Goal: Task Accomplishment & Management: Complete application form

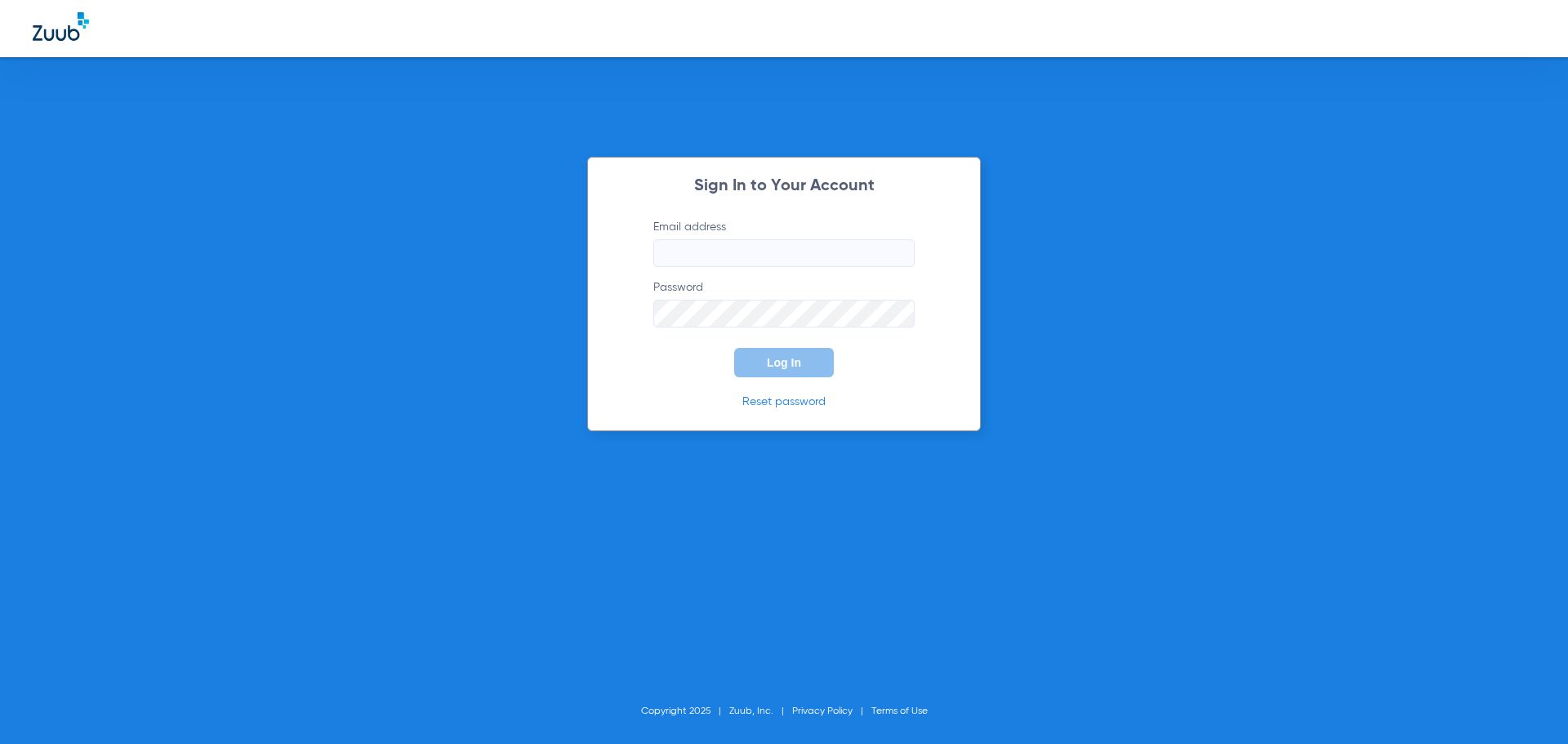
click at [747, 261] on input "Email address" at bounding box center [784, 253] width 261 height 28
click at [784, 251] on input "andreahernandez92" at bounding box center [784, 253] width 261 height 28
type input "[EMAIL_ADDRESS][DOMAIN_NAME]"
click at [735, 348] on button "Log In" at bounding box center [784, 362] width 100 height 29
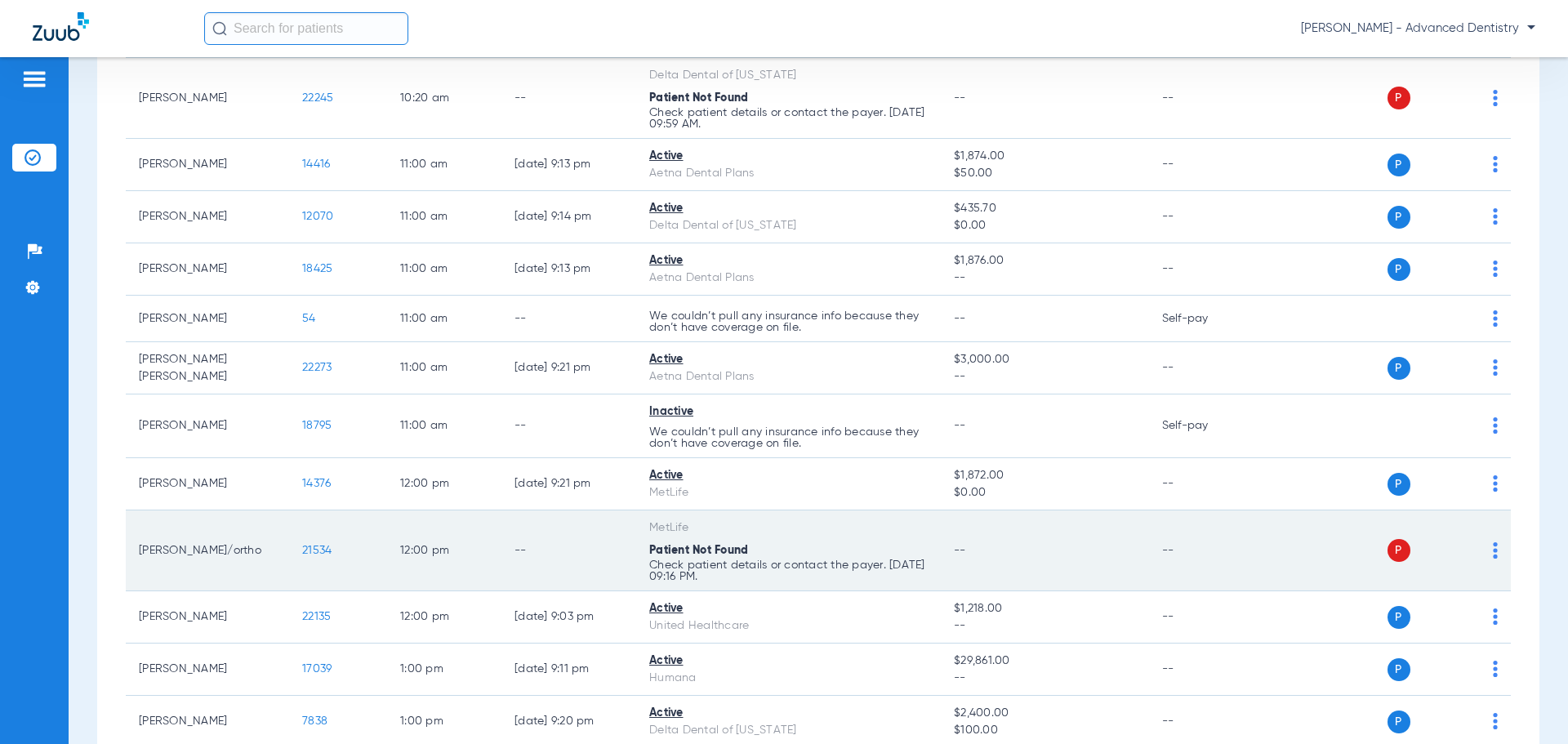
scroll to position [1144, 0]
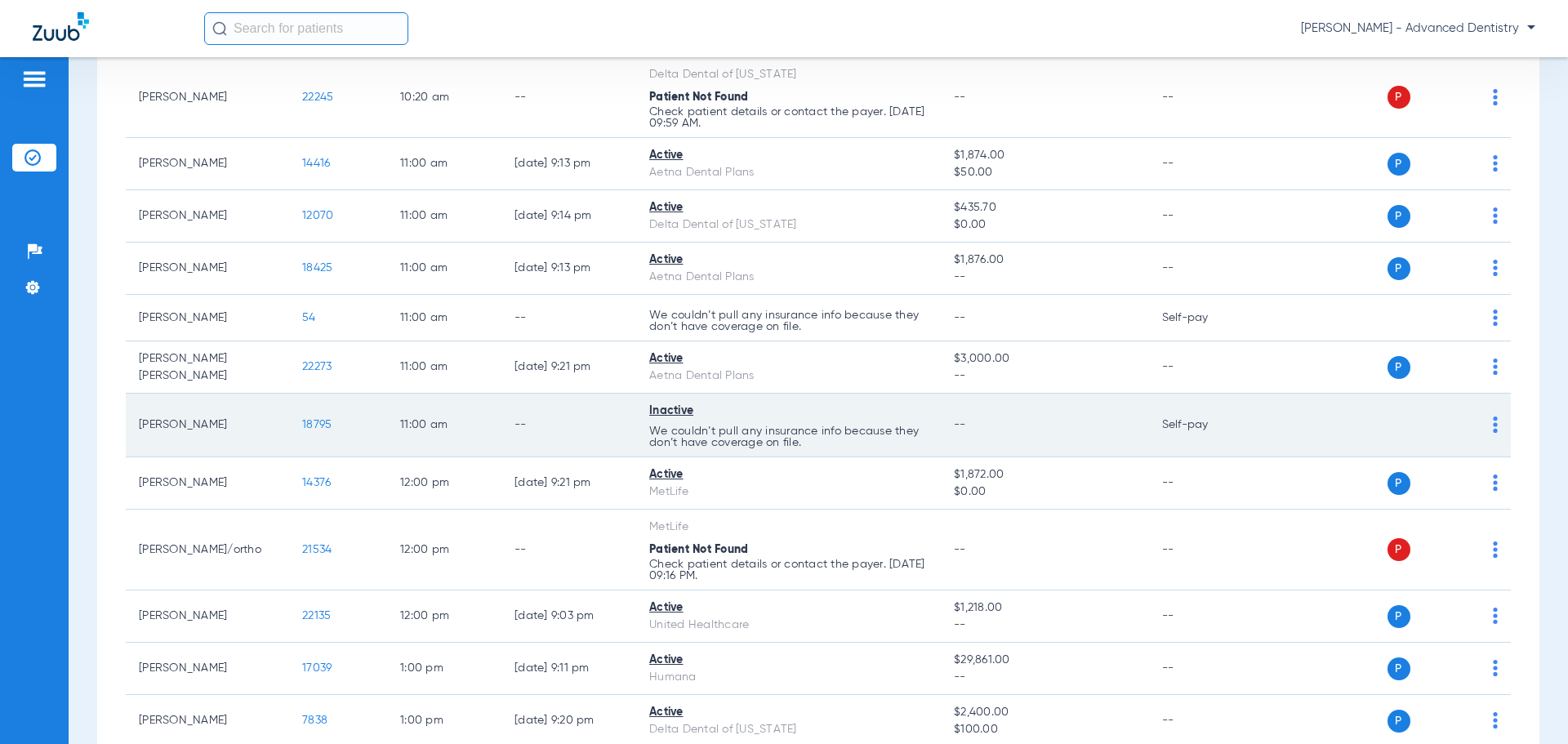
click at [315, 421] on span "18795" at bounding box center [316, 424] width 29 height 11
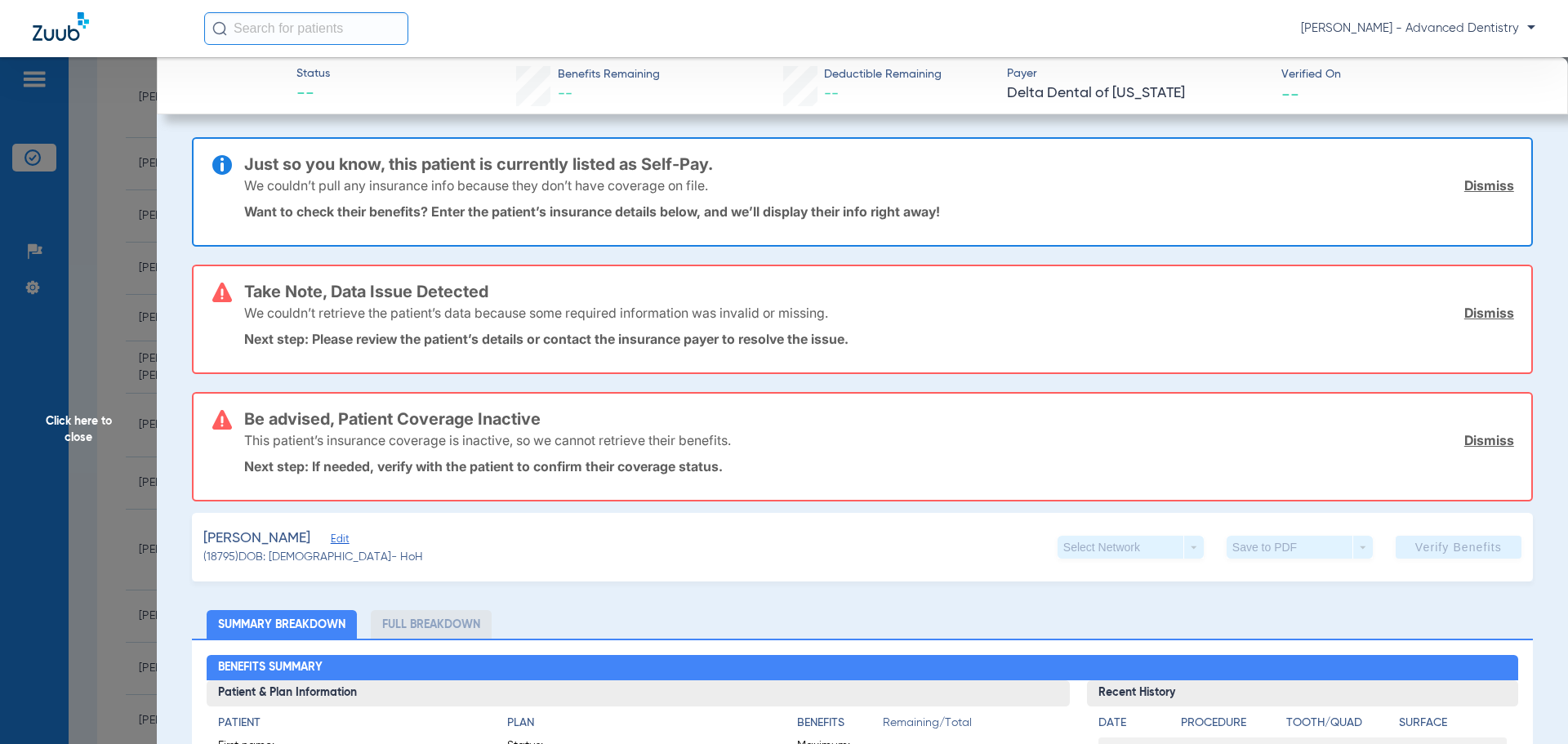
scroll to position [82, 0]
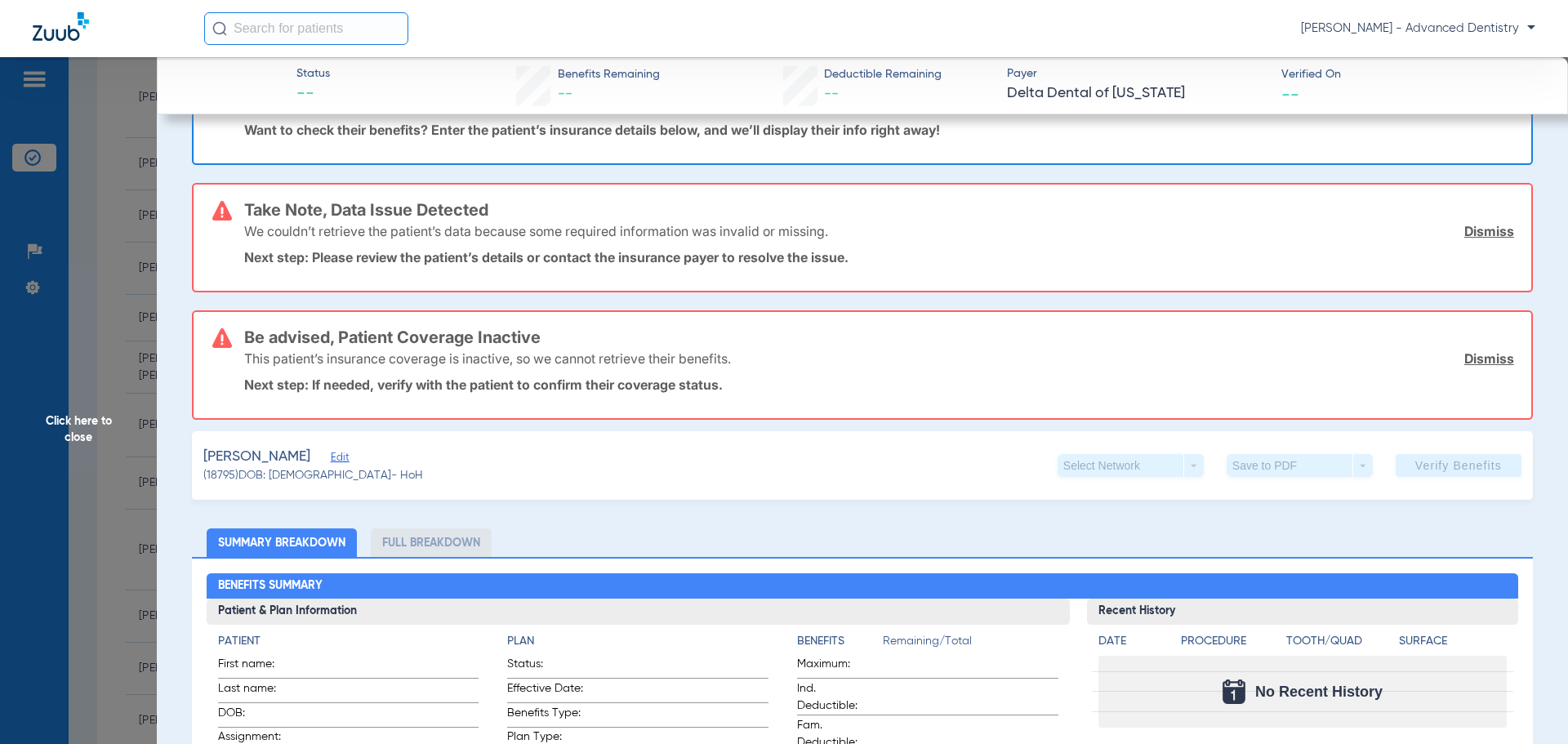
click at [346, 459] on span "Edit" at bounding box center [338, 460] width 15 height 16
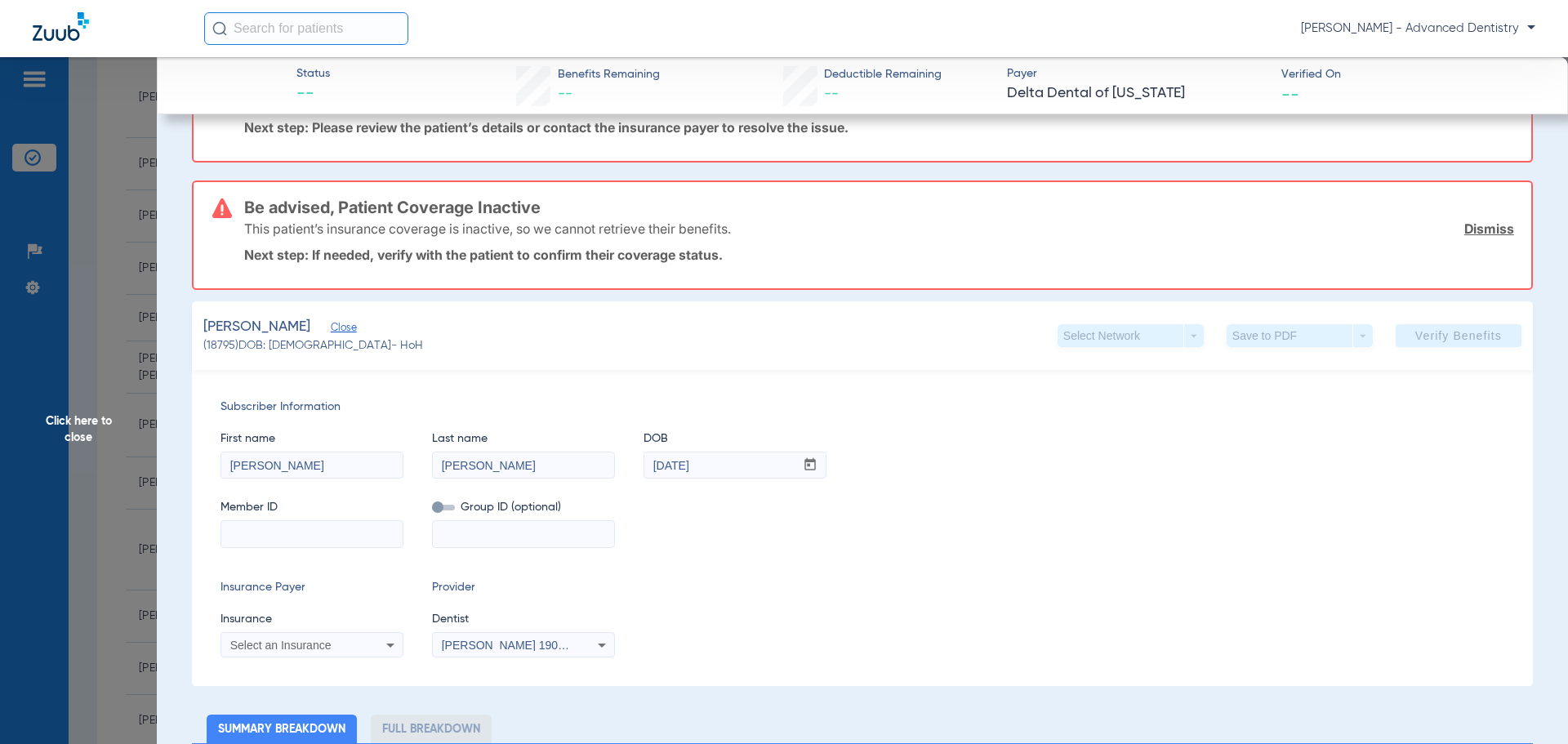
scroll to position [327, 0]
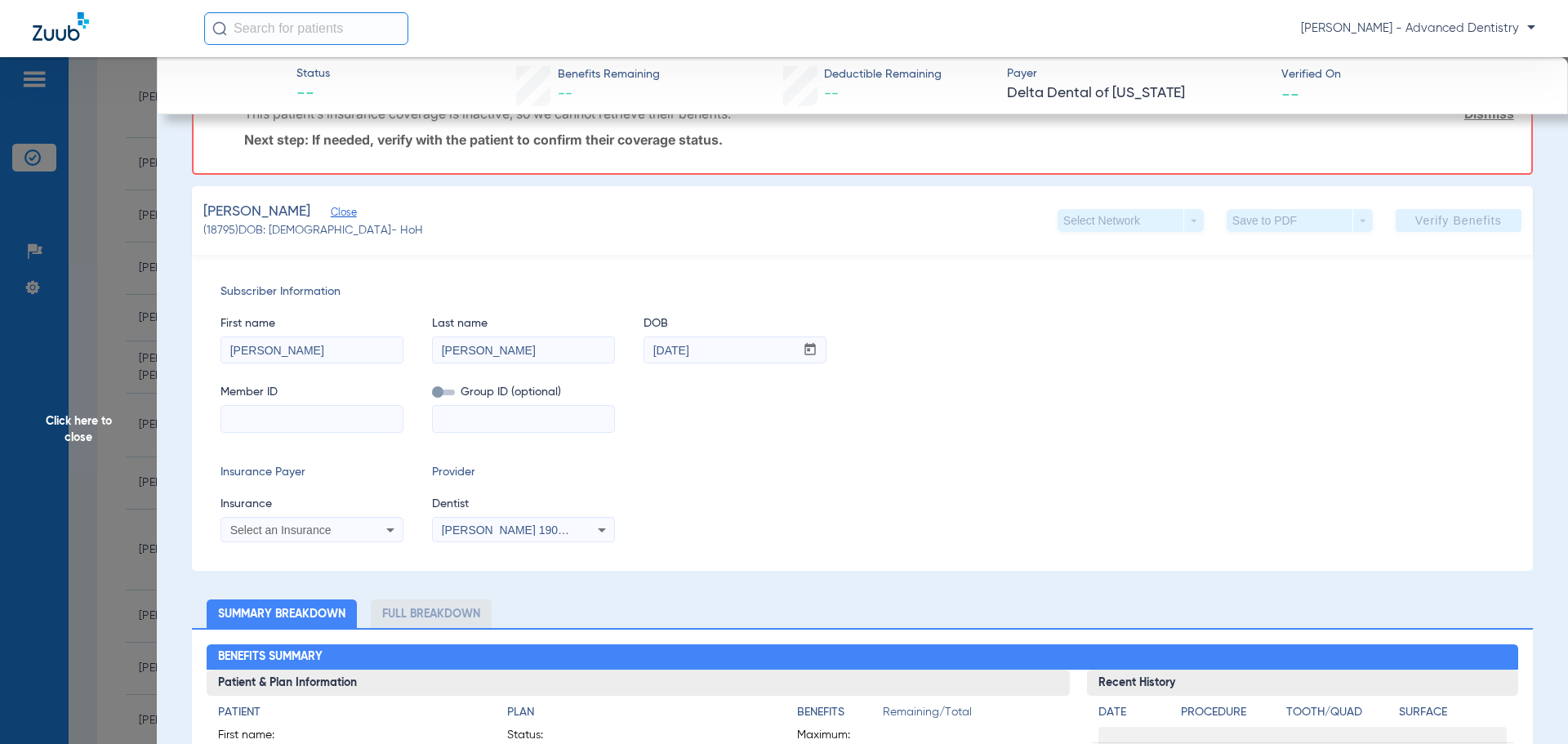
click at [297, 420] on input at bounding box center [312, 419] width 181 height 26
type input "U12078931"
click at [528, 420] on input at bounding box center [523, 419] width 181 height 26
paste input "3343105"
type input "3343105"
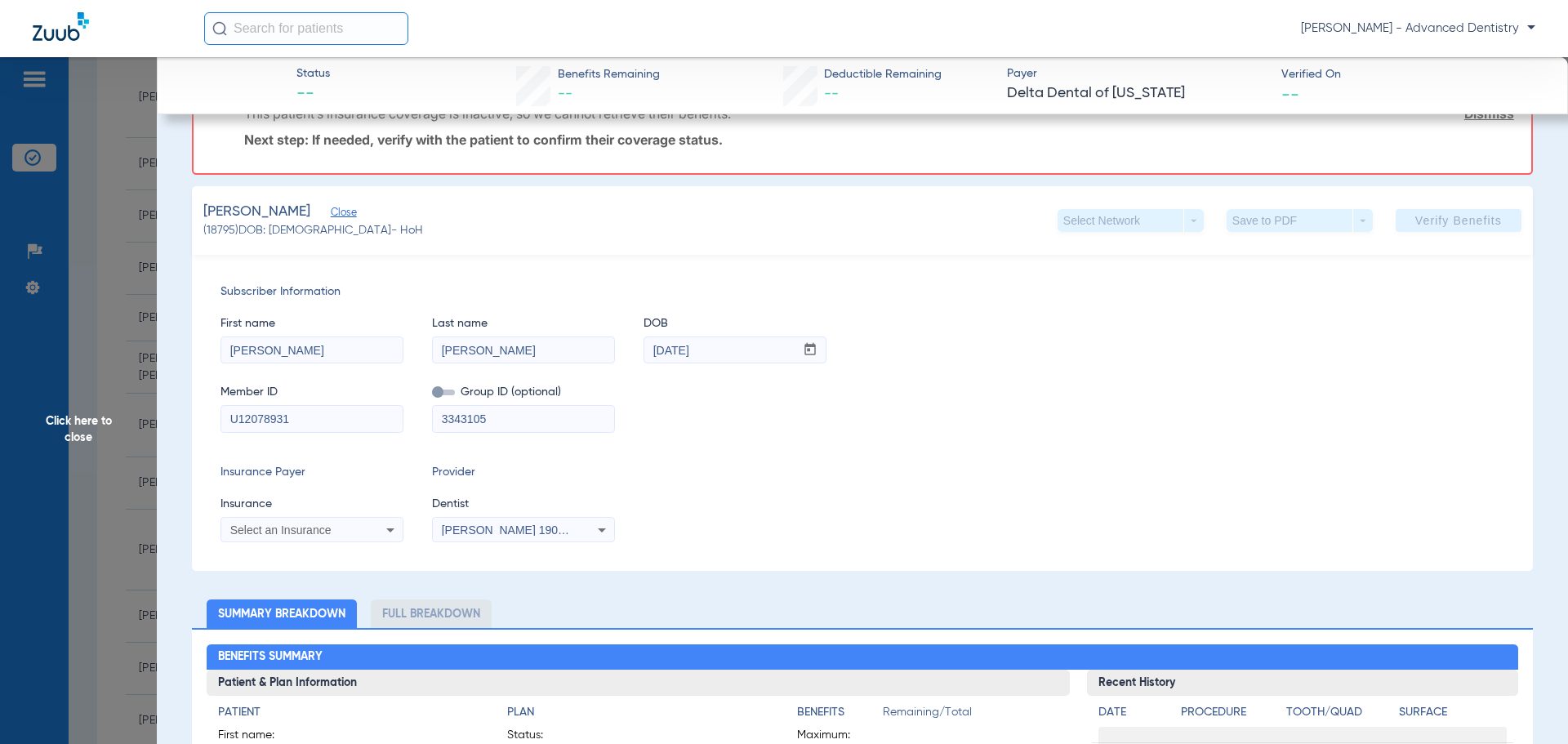
click at [356, 535] on div "Select an Insurance" at bounding box center [296, 530] width 132 height 11
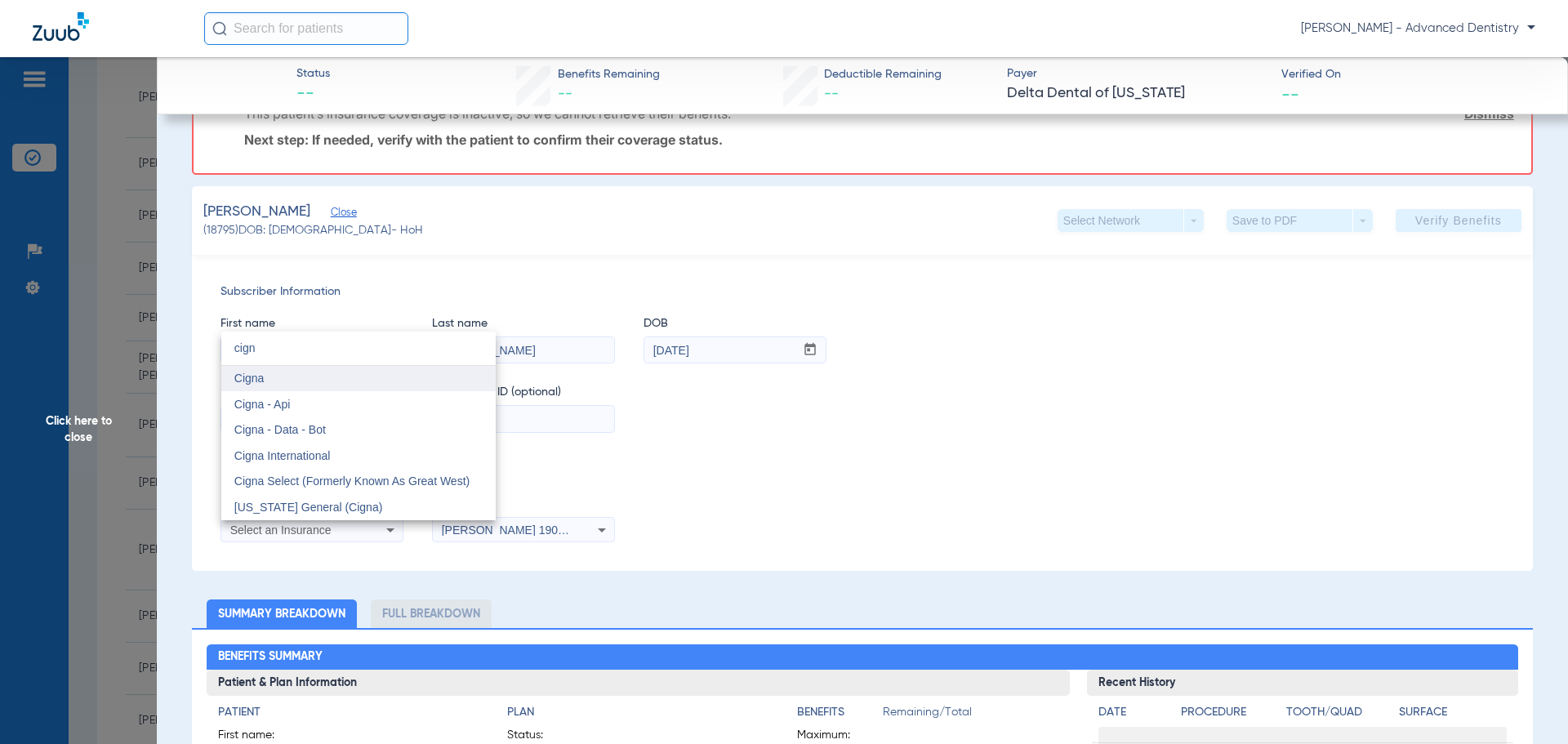
type input "cign"
click at [318, 374] on mat-option "Cigna" at bounding box center [358, 379] width 274 height 26
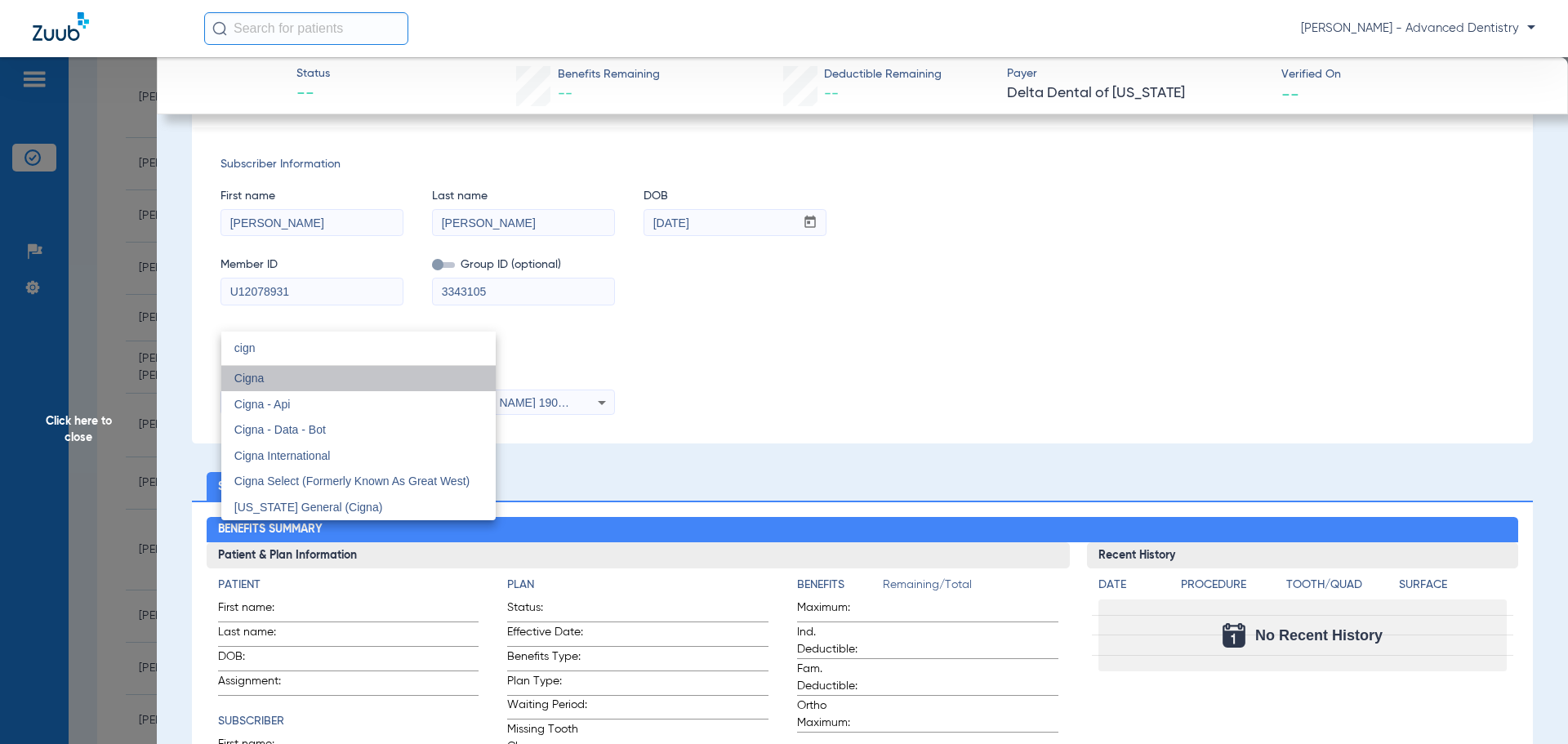
scroll to position [199, 0]
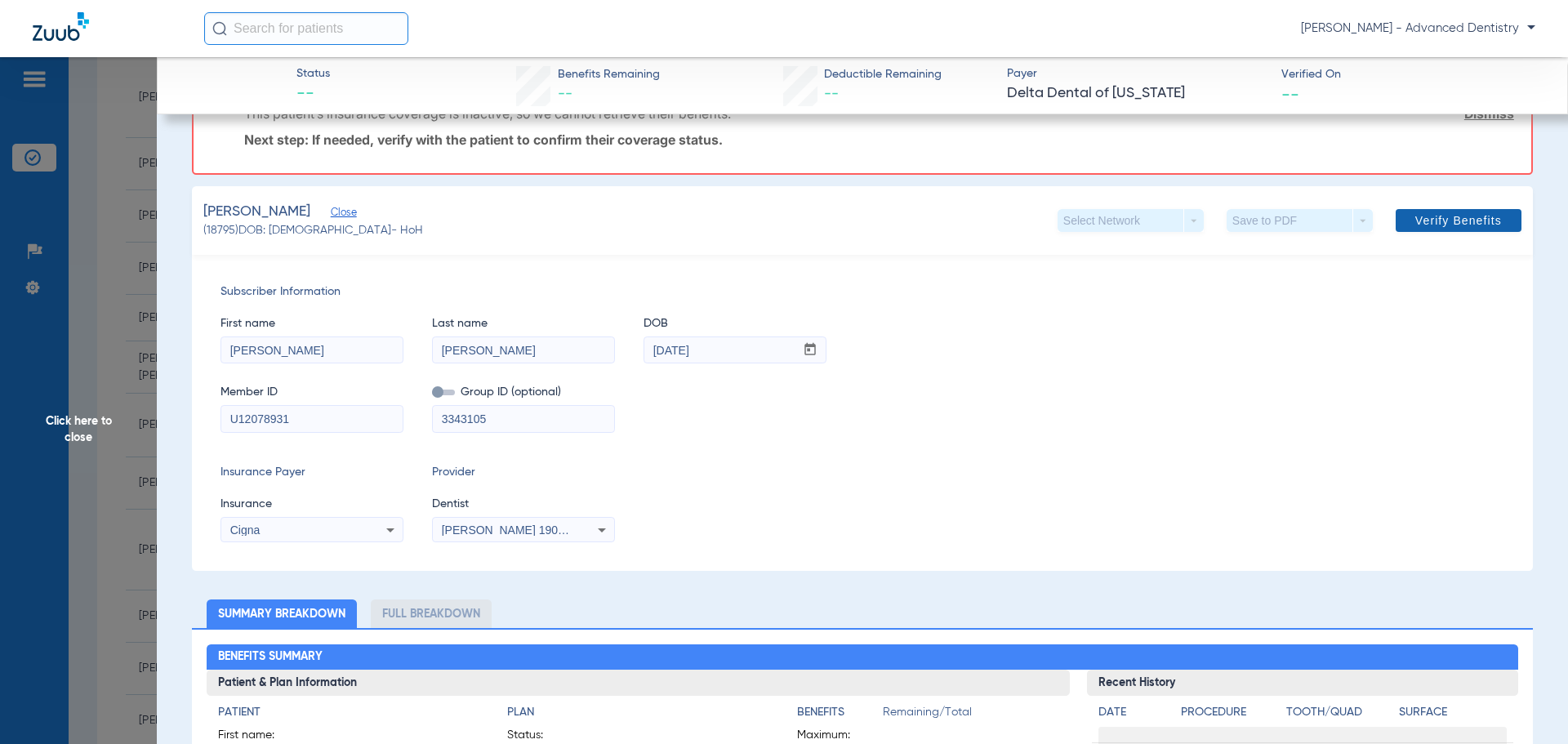
click at [1430, 228] on span at bounding box center [1458, 220] width 126 height 39
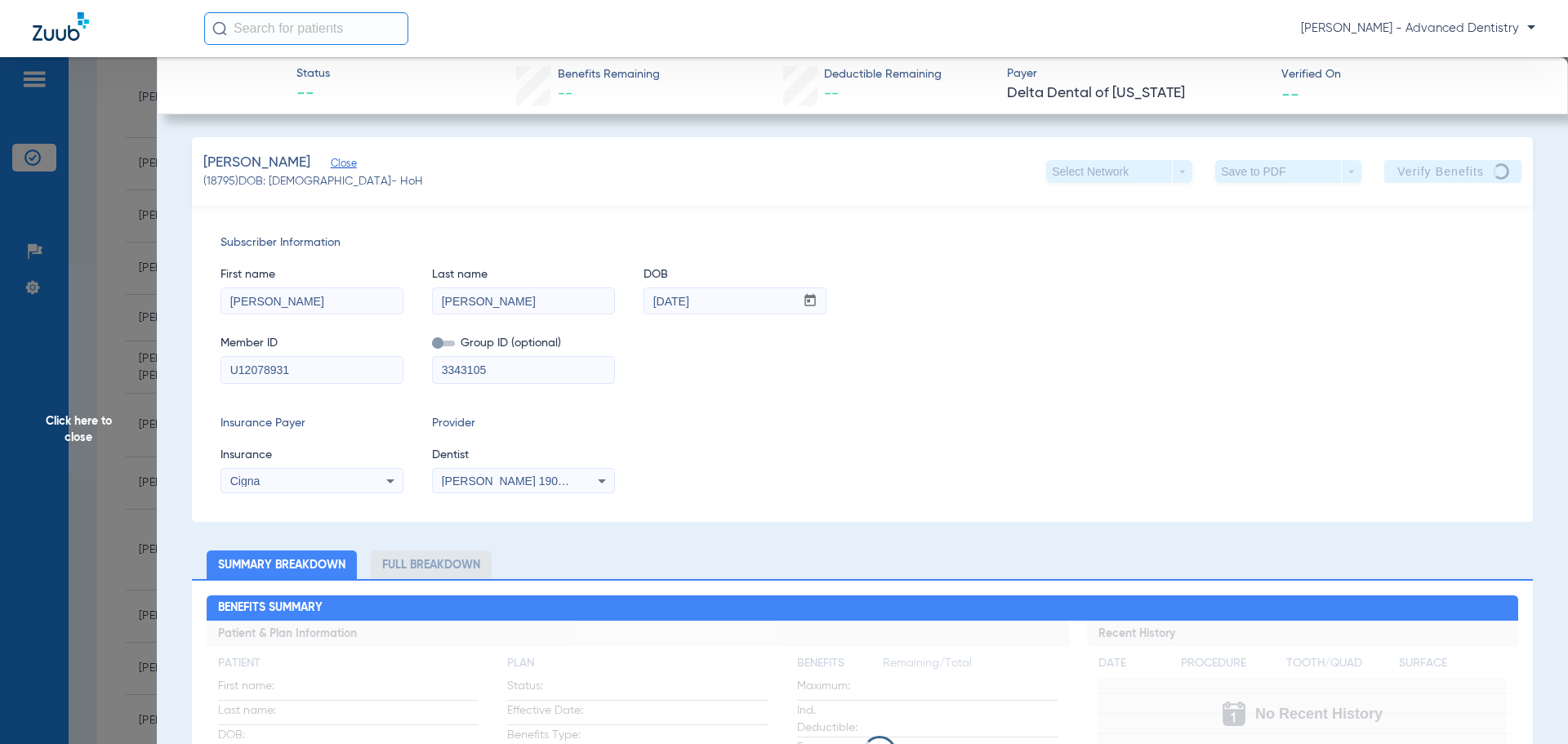
click at [67, 437] on span "Click here to close" at bounding box center [78, 429] width 157 height 744
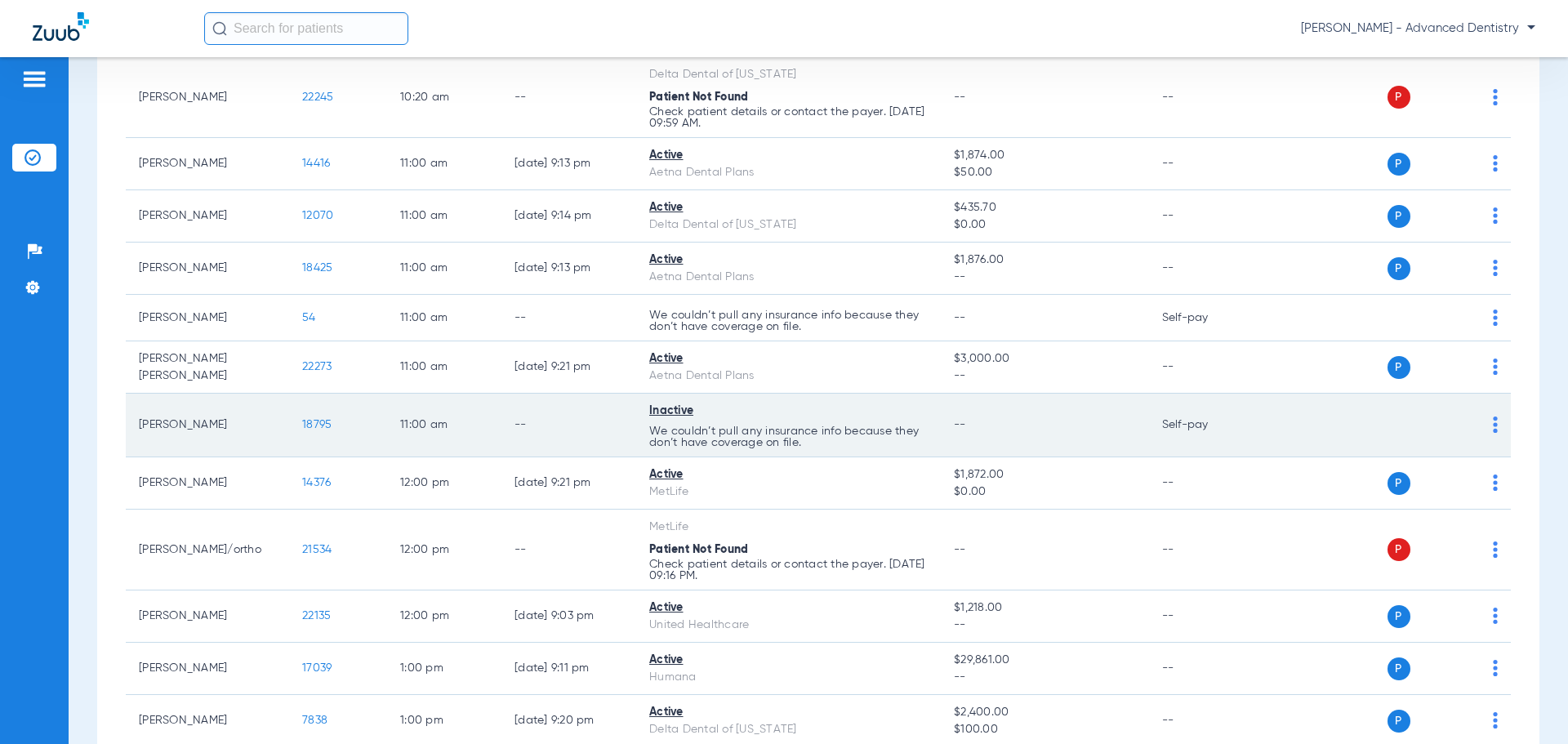
click at [301, 423] on td "18795" at bounding box center [338, 426] width 98 height 64
click at [319, 424] on span "18795" at bounding box center [316, 424] width 29 height 11
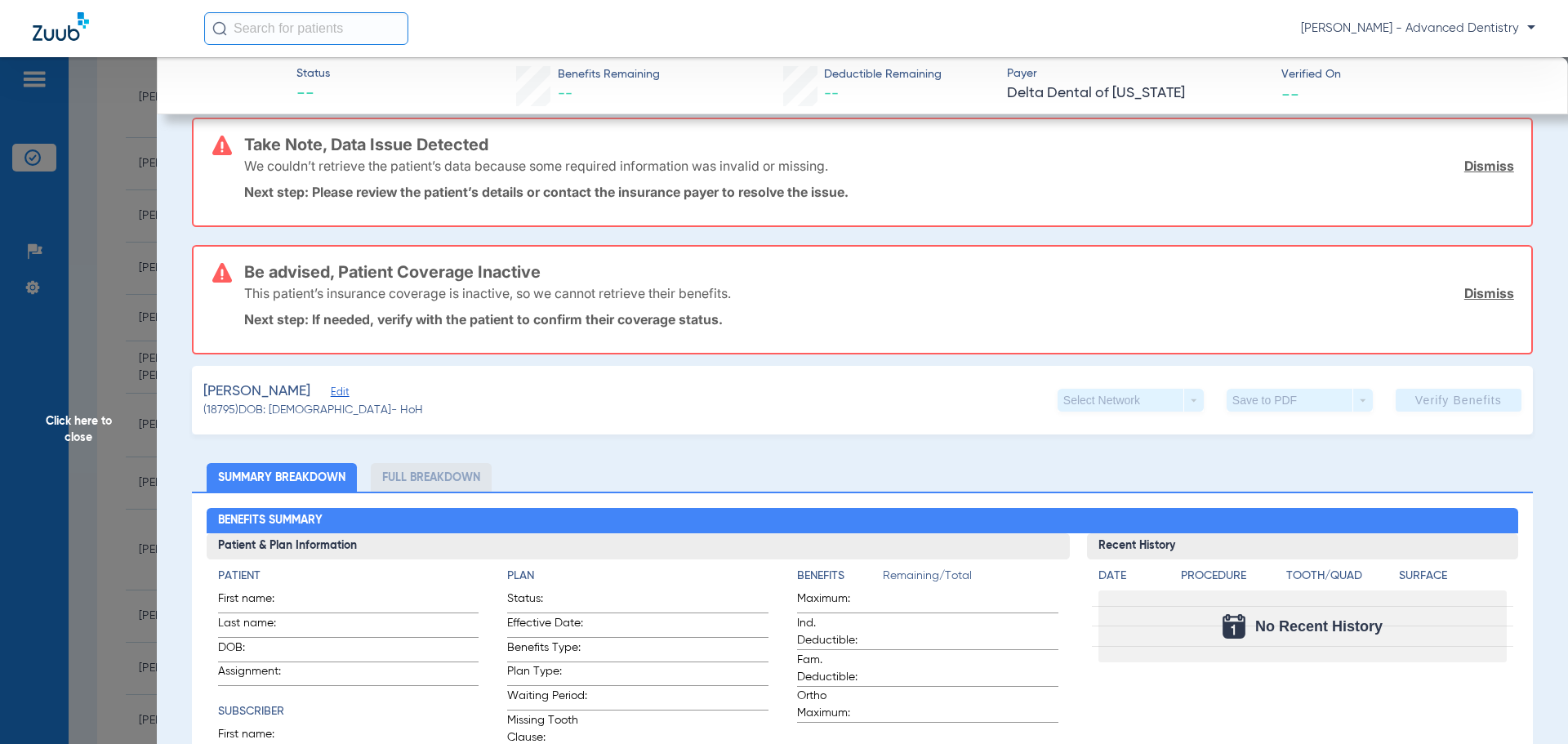
scroll to position [164, 0]
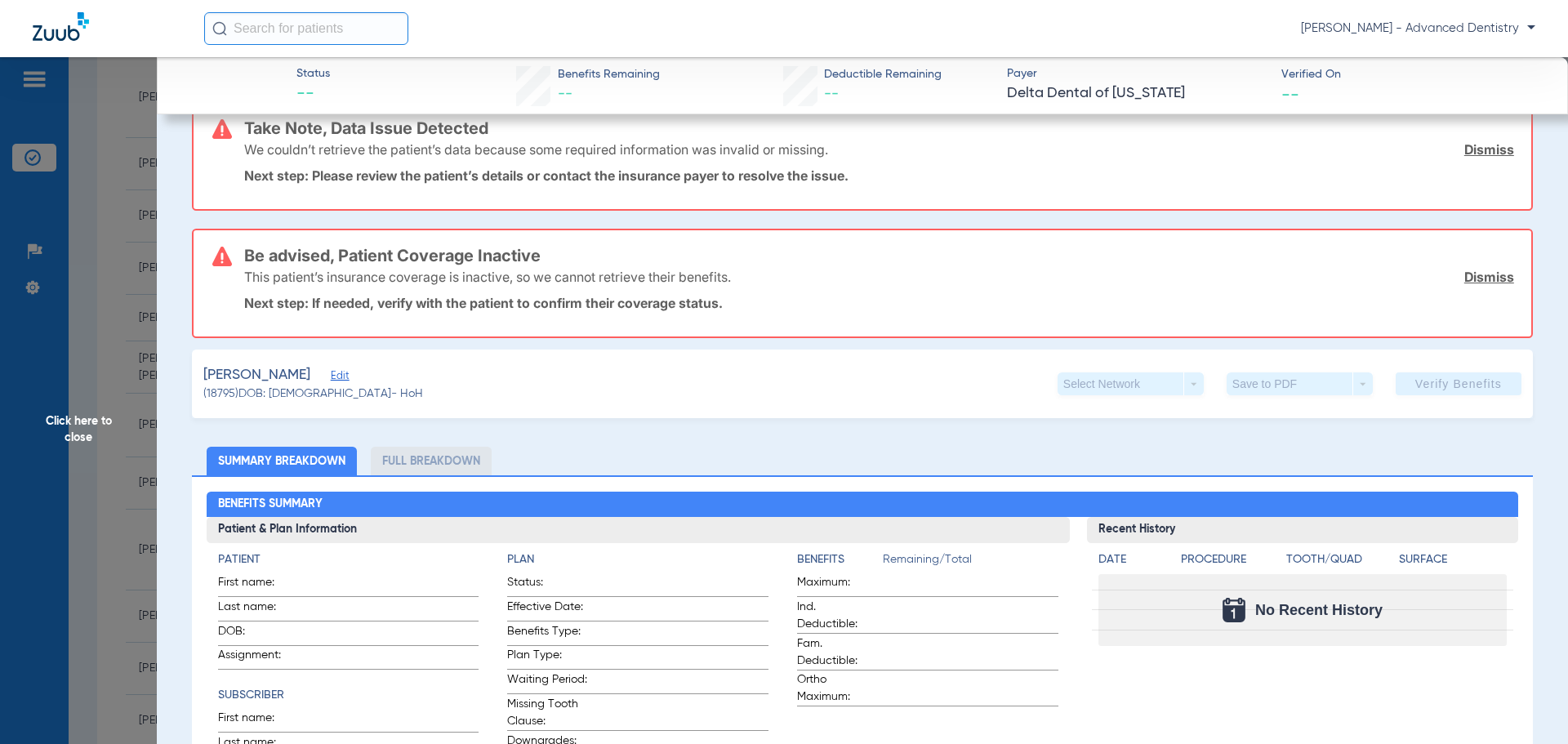
click at [346, 379] on span "Edit" at bounding box center [338, 378] width 15 height 16
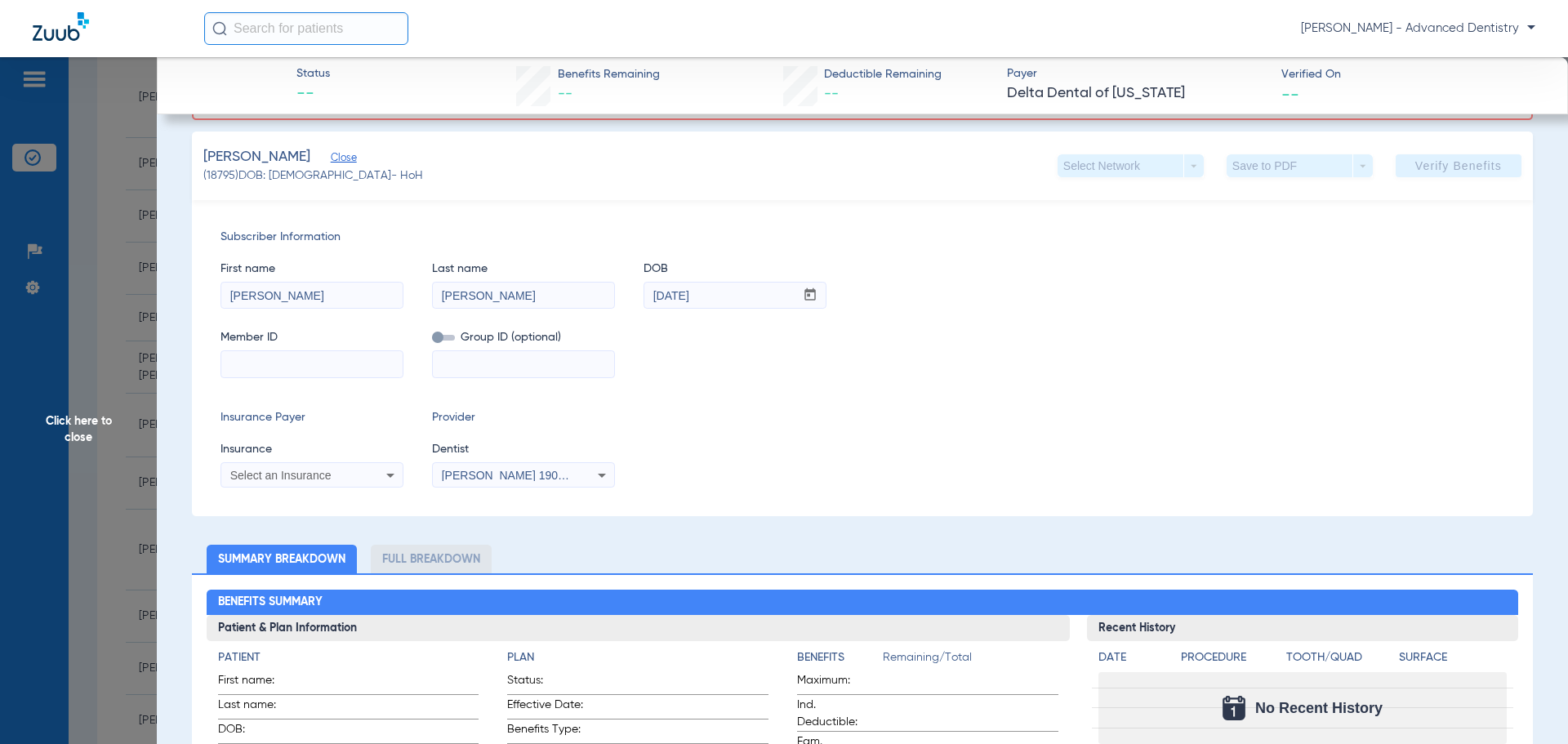
scroll to position [409, 0]
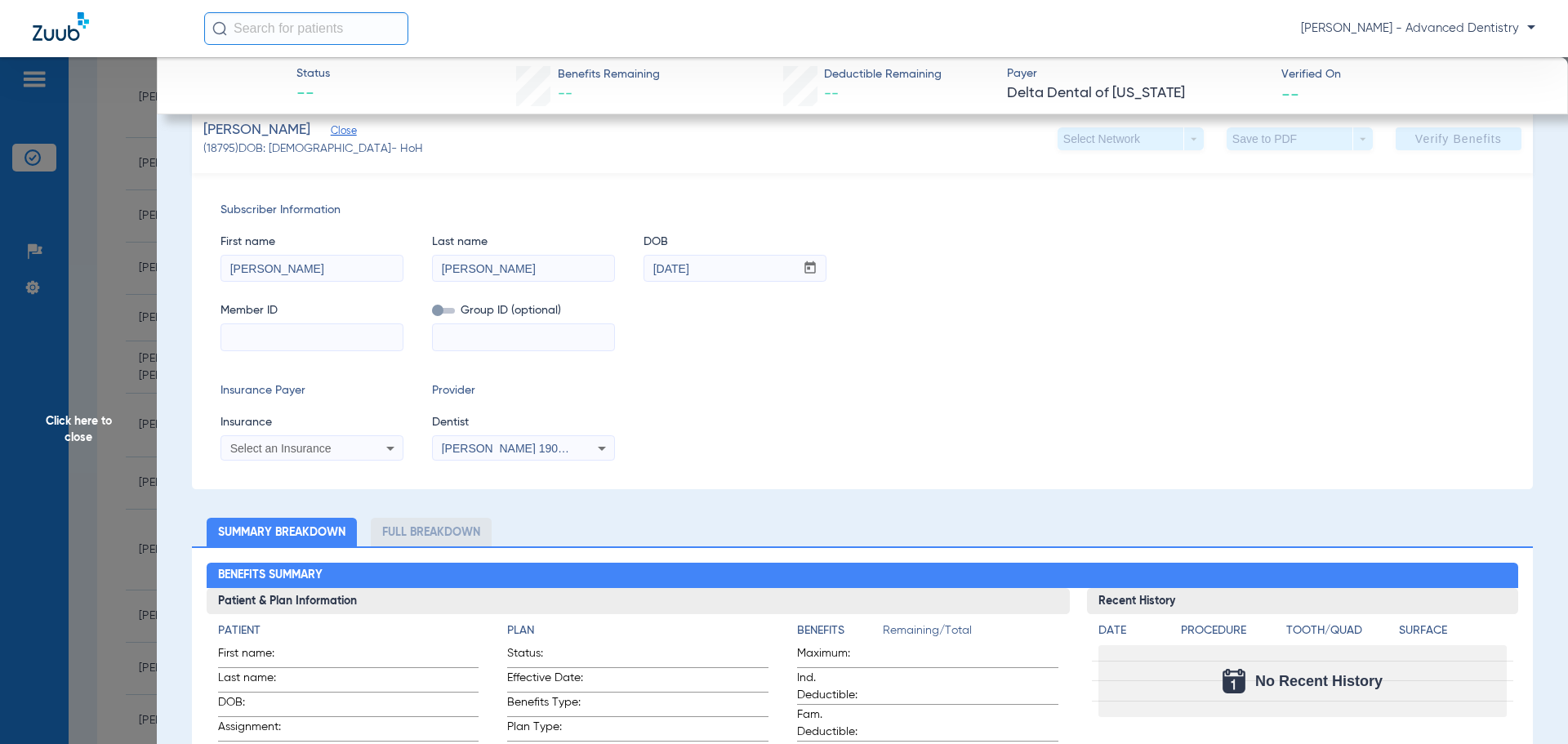
click at [380, 331] on input at bounding box center [312, 337] width 181 height 26
type input "U12078931"
click at [481, 337] on input at bounding box center [523, 337] width 181 height 26
paste input "3343105"
type input "3343105"
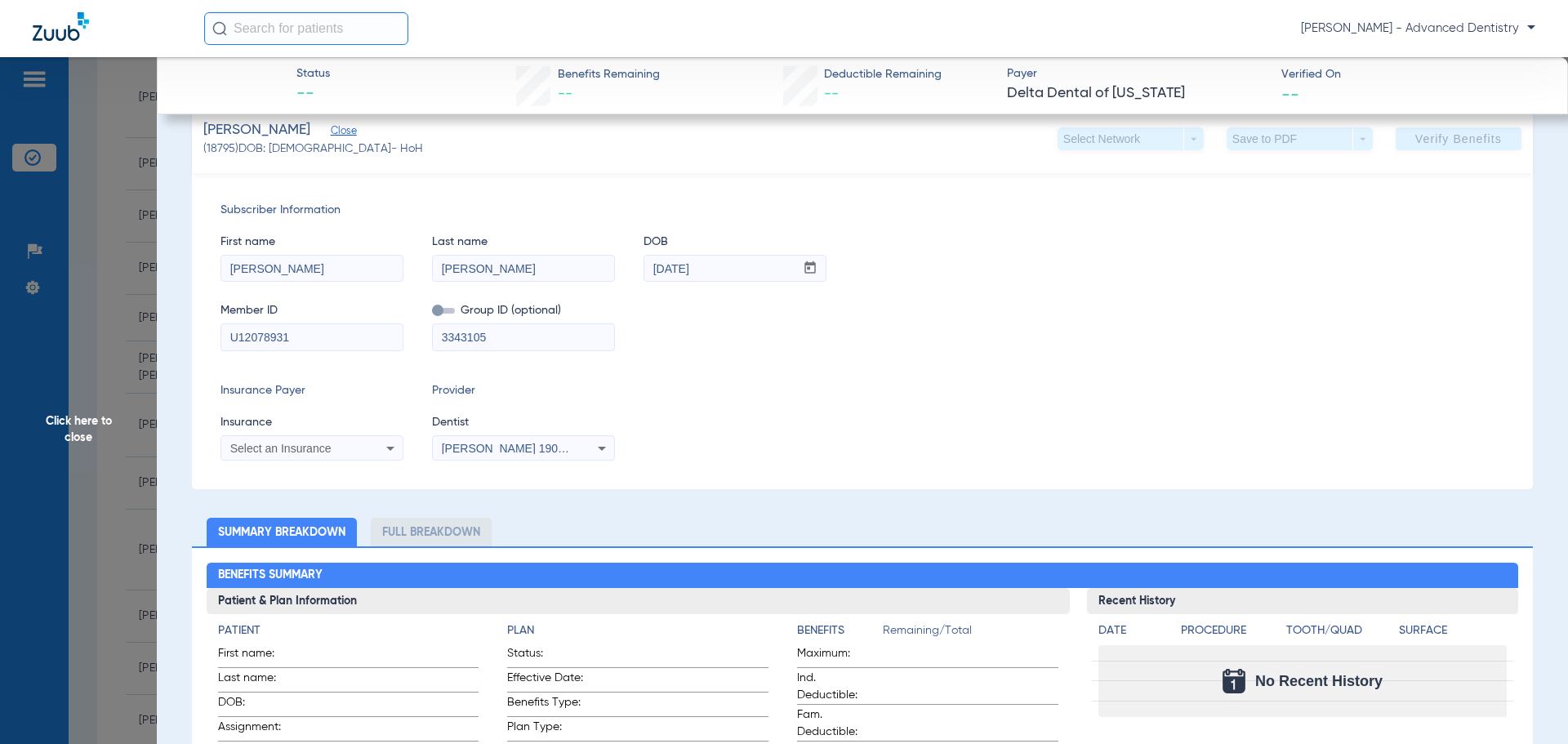
click at [338, 446] on div "Select an Insurance" at bounding box center [296, 448] width 132 height 11
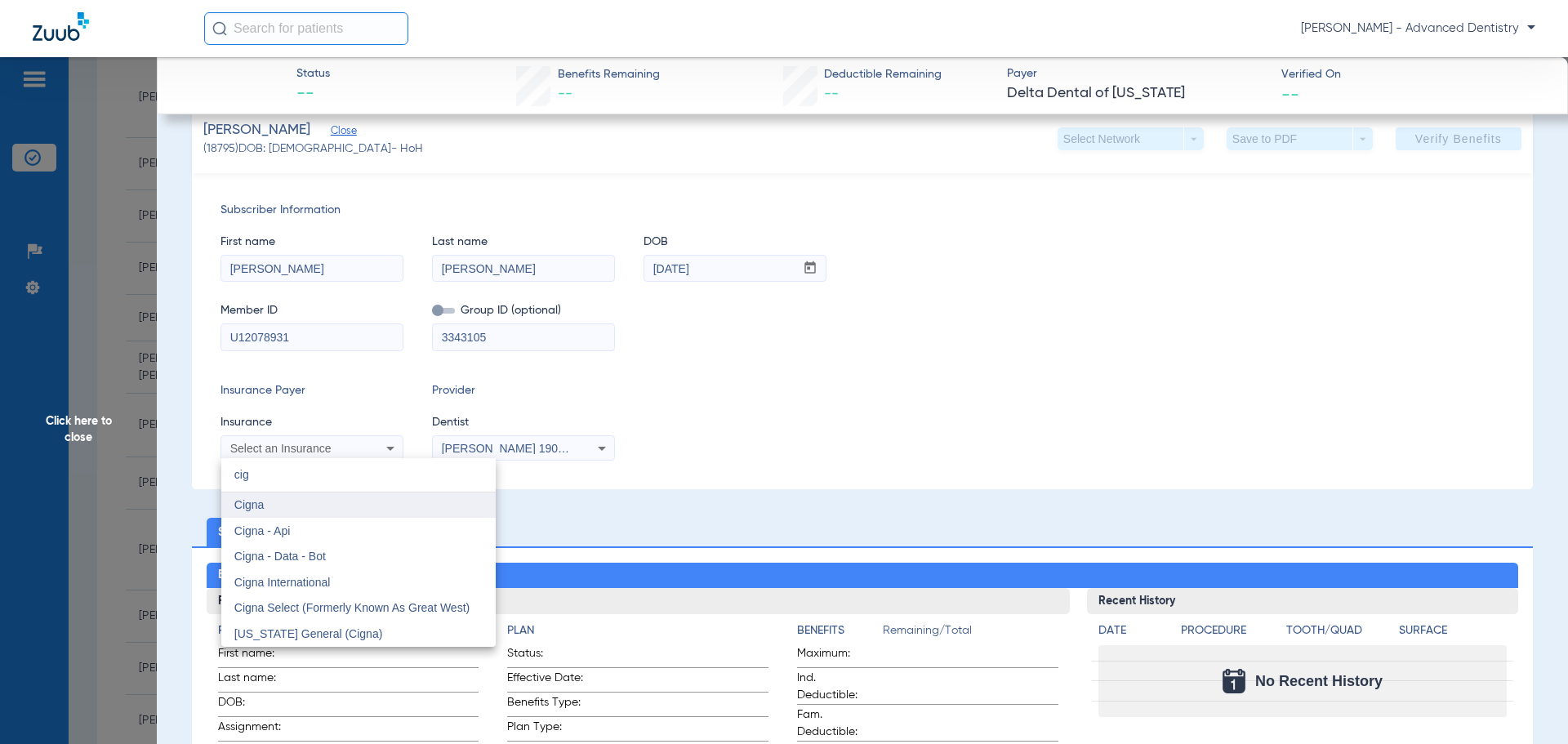
type input "cig"
click at [277, 508] on mat-option "Cigna" at bounding box center [358, 506] width 274 height 26
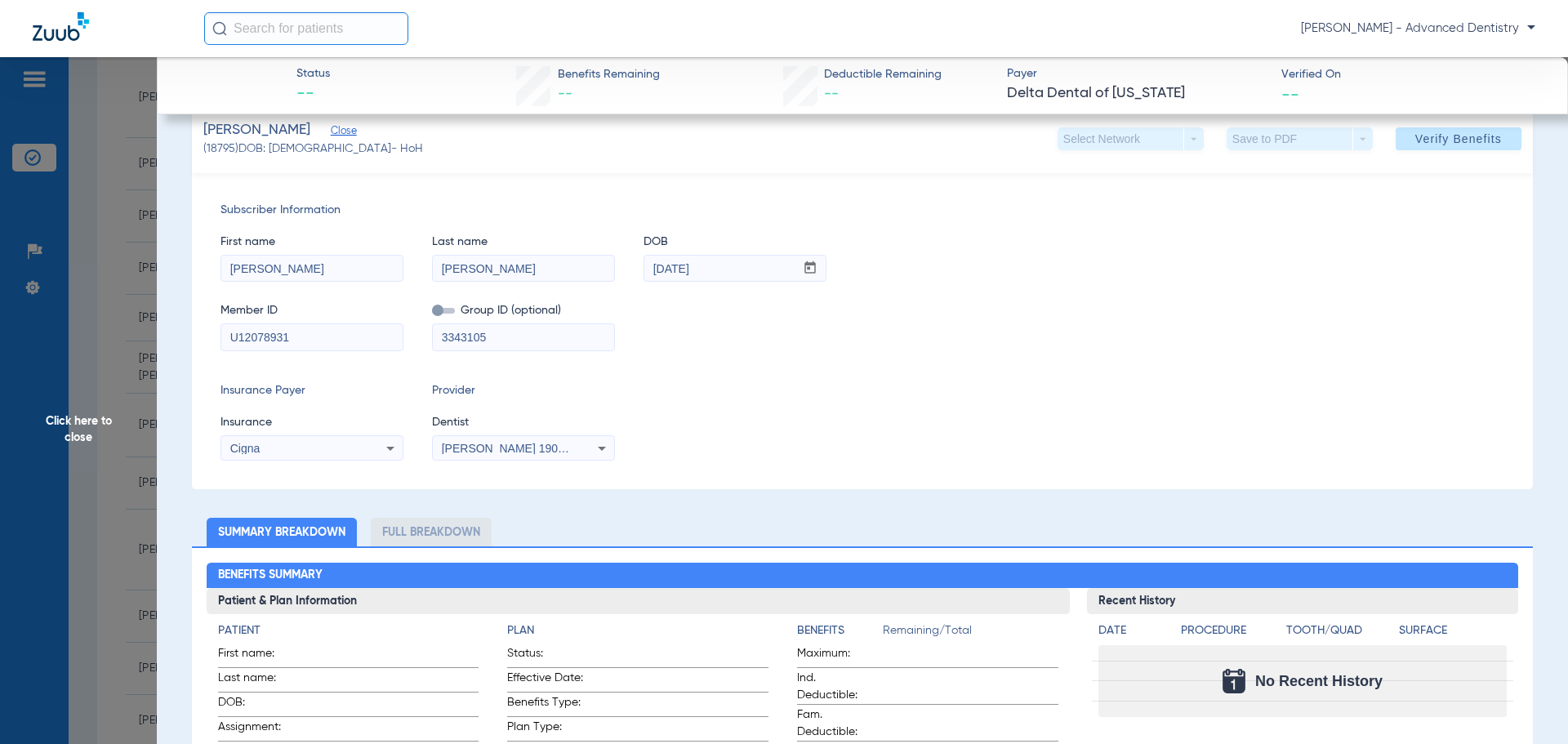
scroll to position [199, 0]
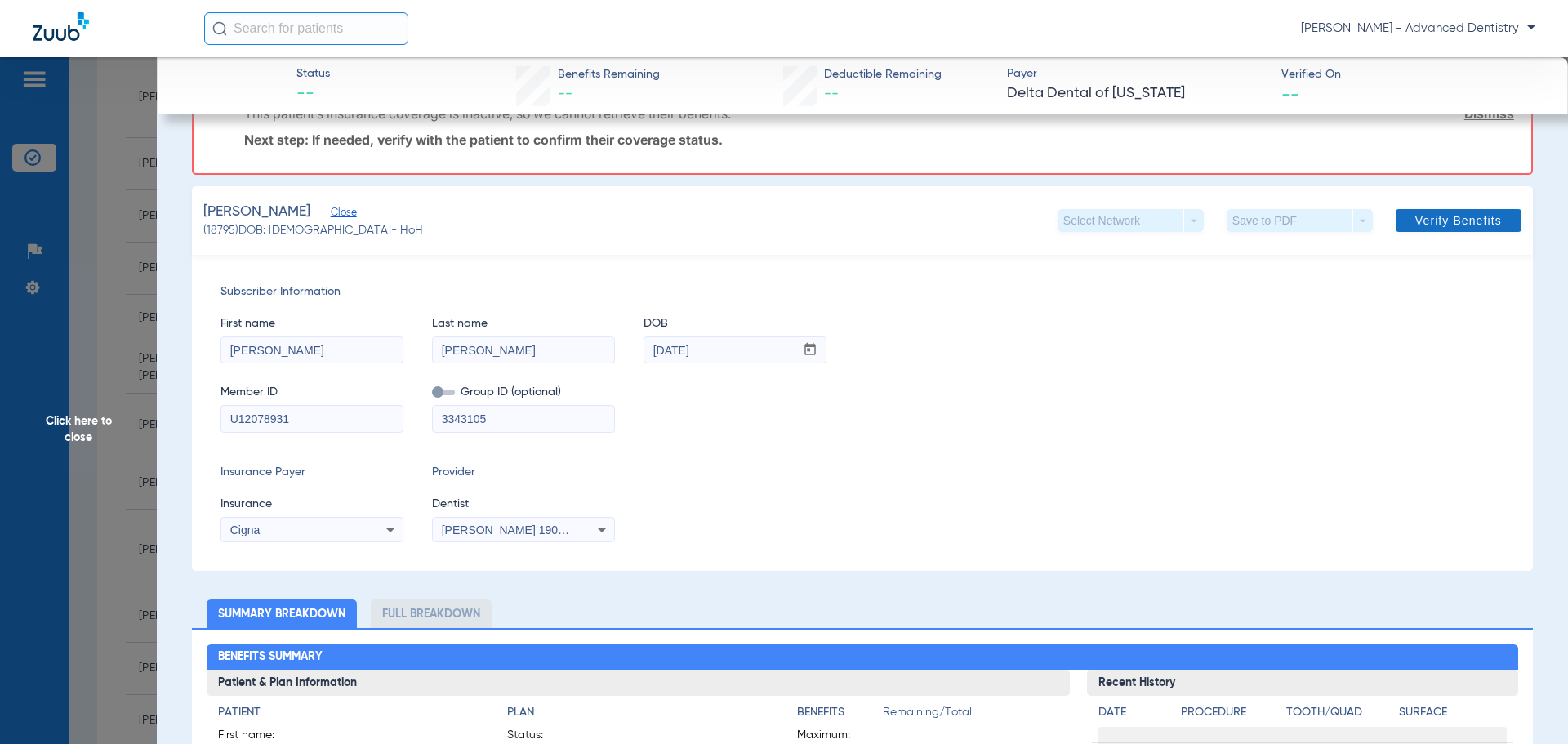
click at [1476, 210] on span at bounding box center [1458, 220] width 126 height 39
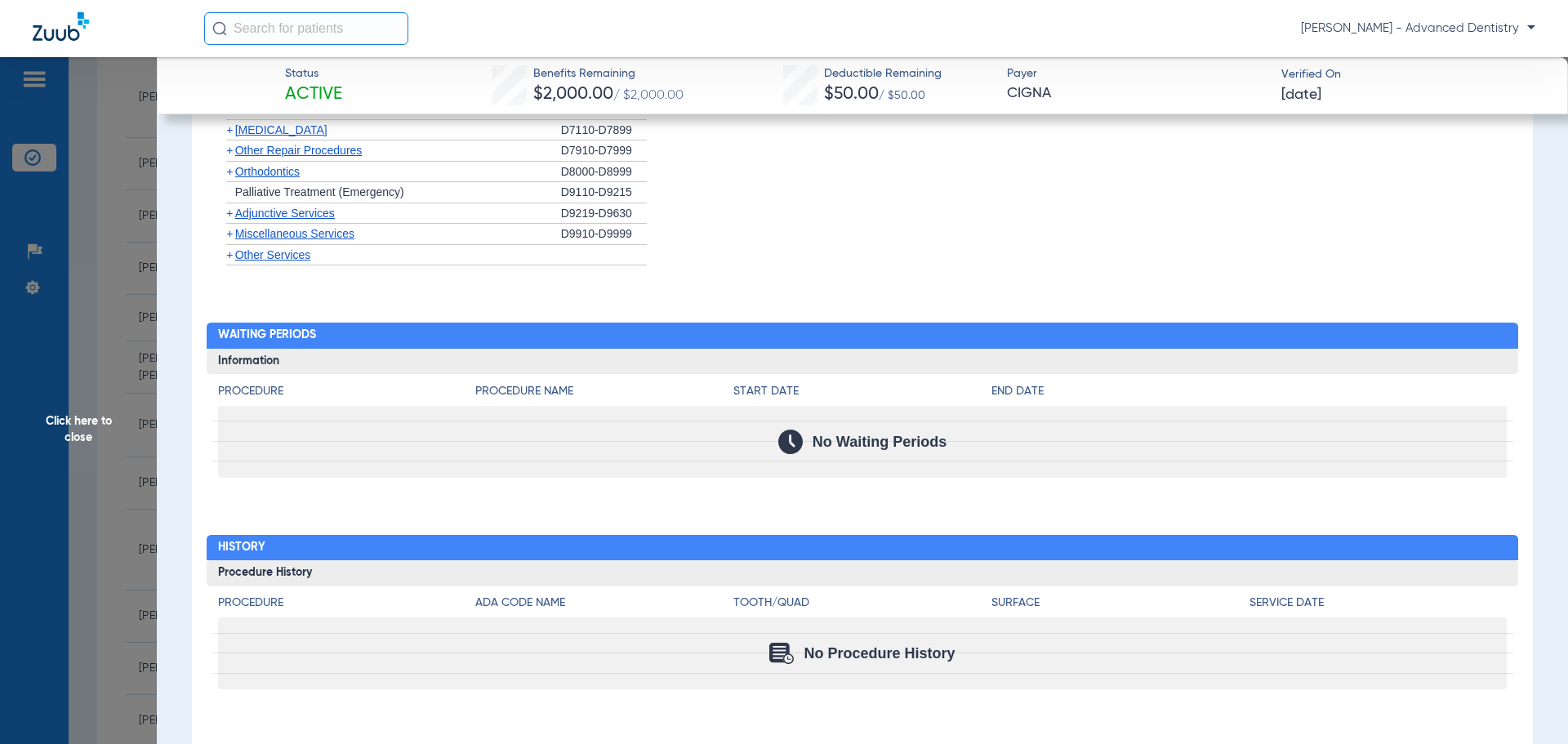
scroll to position [1878, 0]
click at [87, 427] on span "Click here to close" at bounding box center [78, 429] width 157 height 744
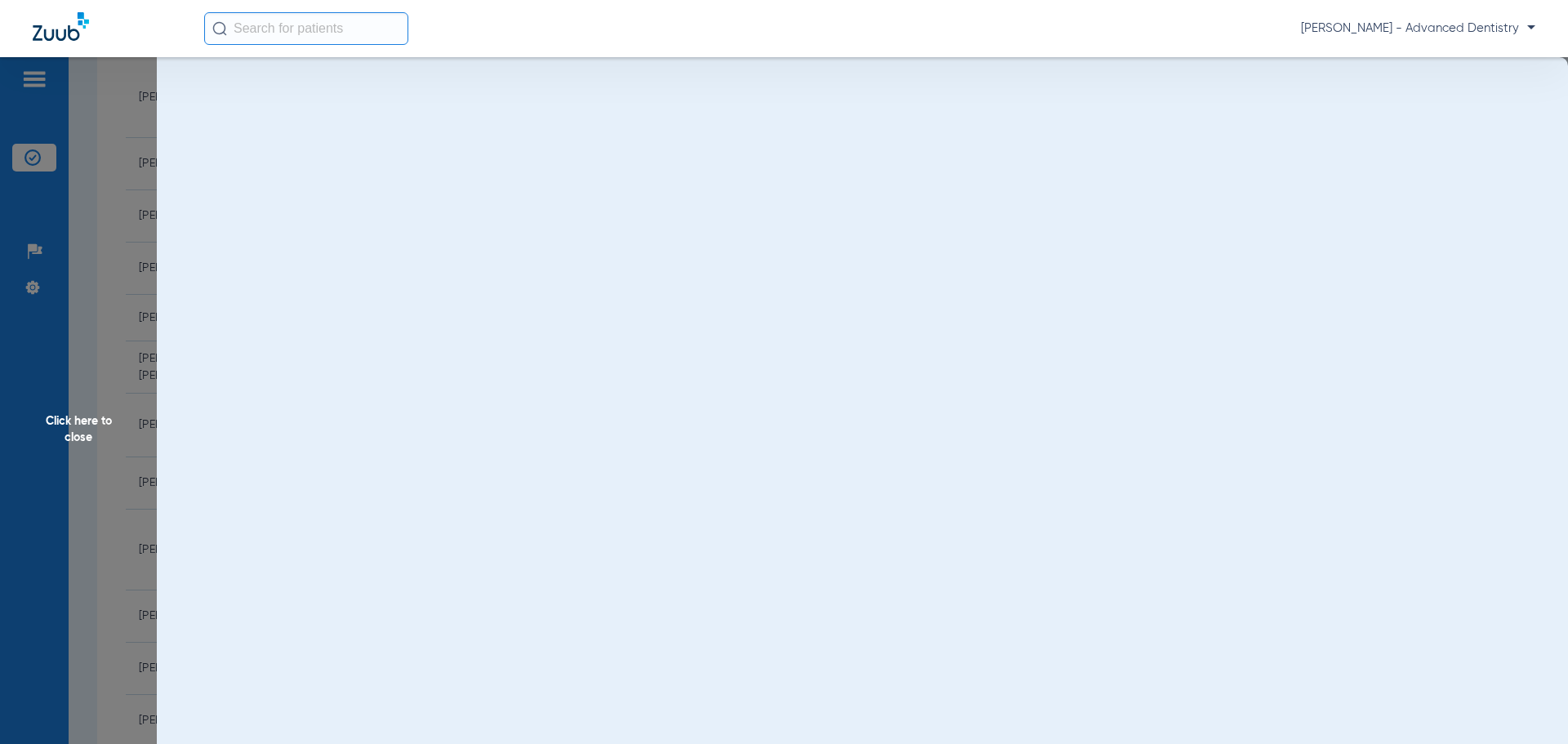
scroll to position [0, 0]
